Goal: Task Accomplishment & Management: Use online tool/utility

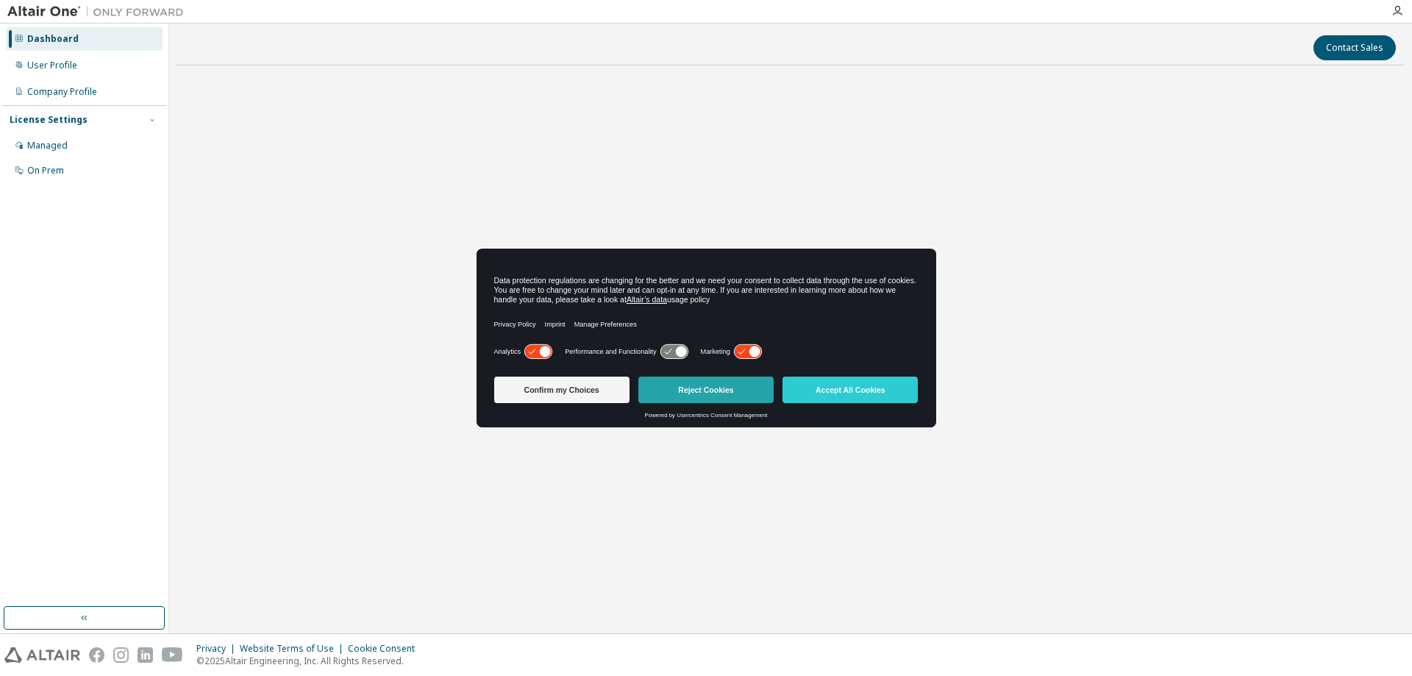
click at [705, 387] on button "Reject Cookies" at bounding box center [705, 390] width 135 height 26
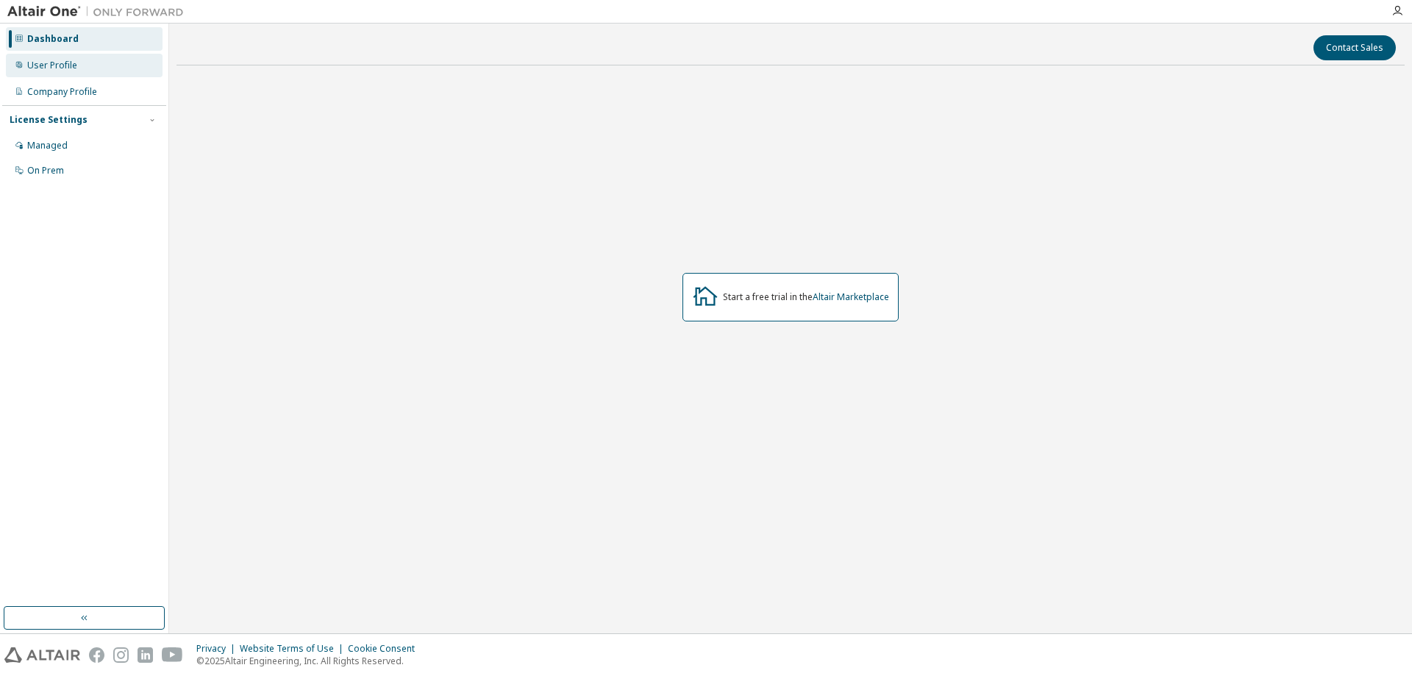
click at [68, 63] on div "User Profile" at bounding box center [52, 66] width 50 height 12
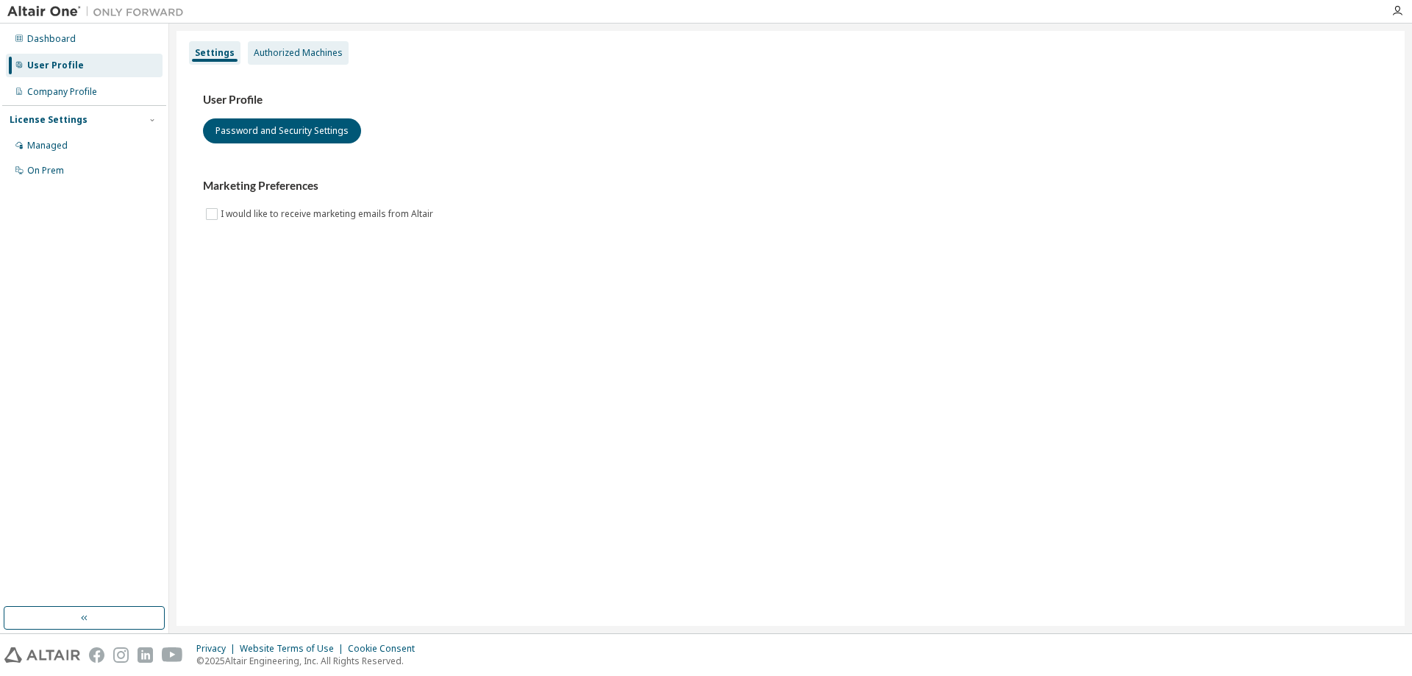
click at [254, 52] on div "Authorized Machines" at bounding box center [298, 53] width 89 height 12
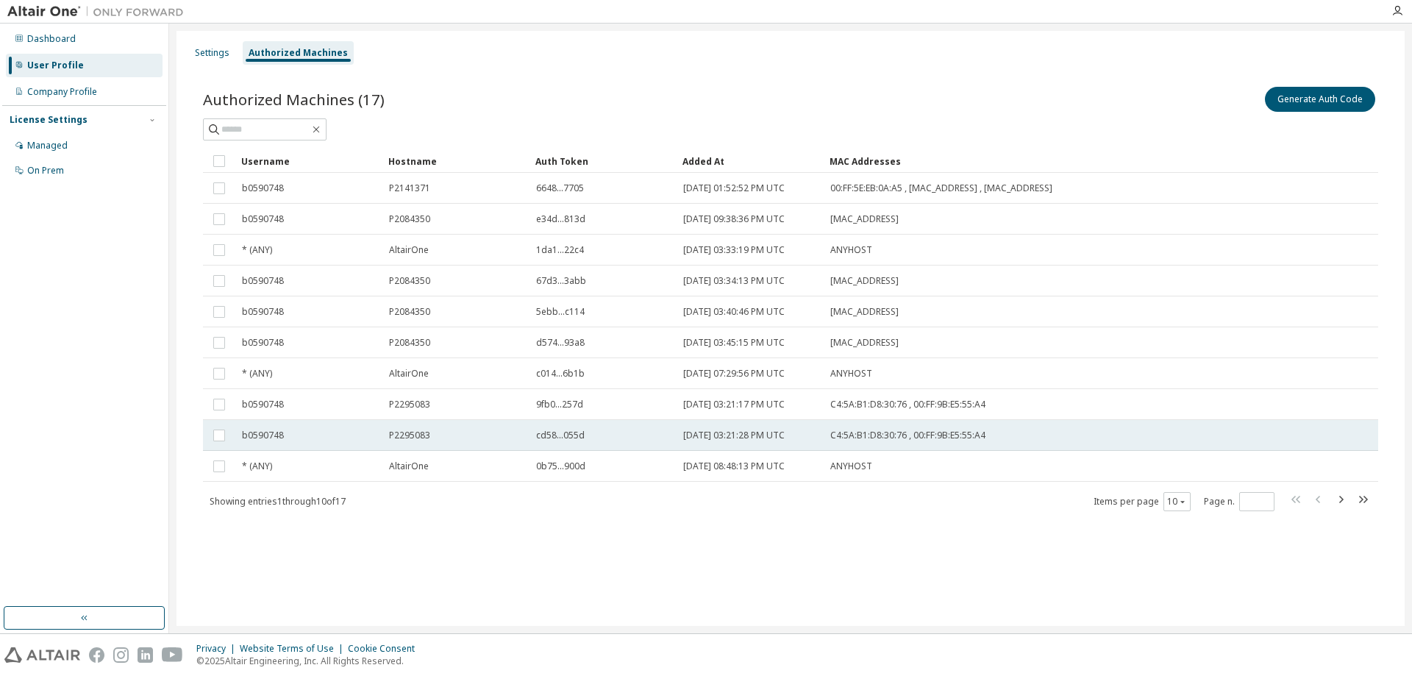
click at [1013, 432] on div "C4:5A:B1:D8:30:76 , 00:FF:9B:E5:55:A4" at bounding box center [1026, 436] width 393 height 12
click at [1223, 101] on button "Generate Auth Code" at bounding box center [1210, 99] width 110 height 25
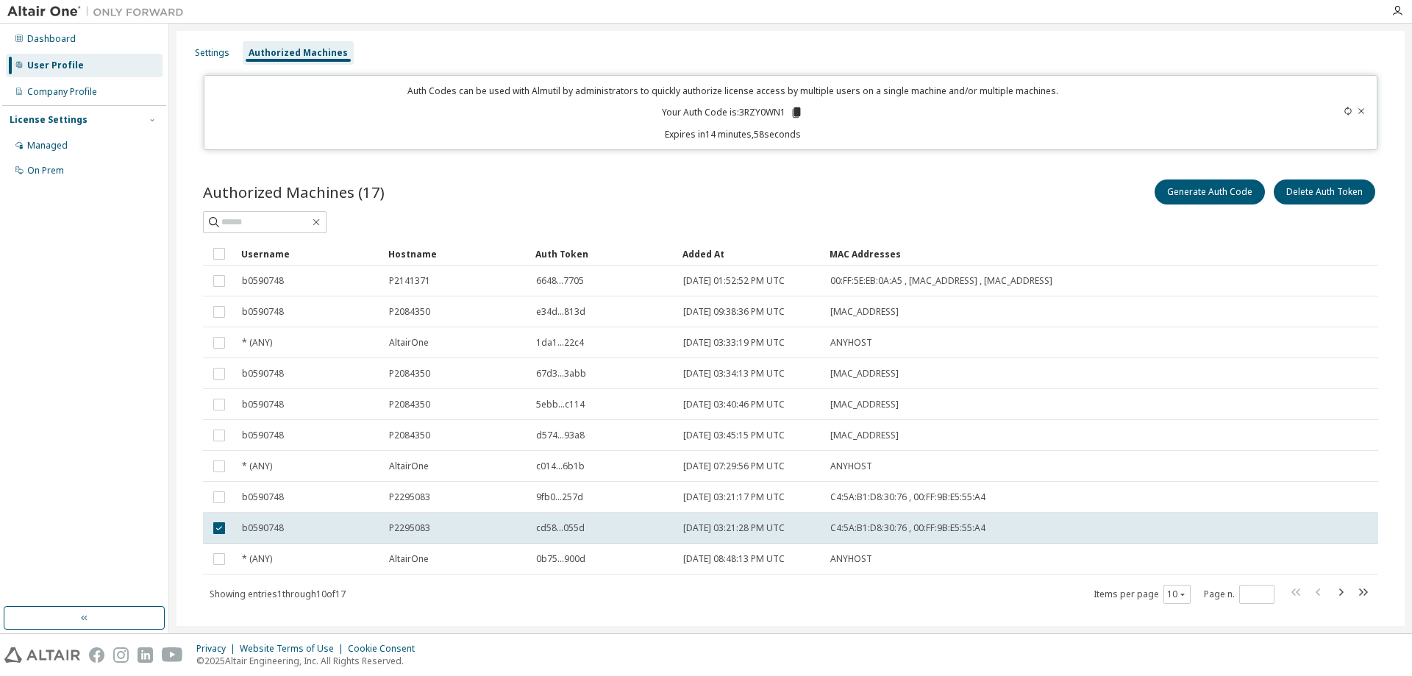
click at [755, 111] on p "Your Auth Code is: 3RZY0WN1" at bounding box center [732, 112] width 141 height 13
copy p "3RZY0WN1"
click at [882, 179] on div "Generate Auth Code Delete Auth Token" at bounding box center [1085, 192] width 588 height 31
